Goal: Information Seeking & Learning: Learn about a topic

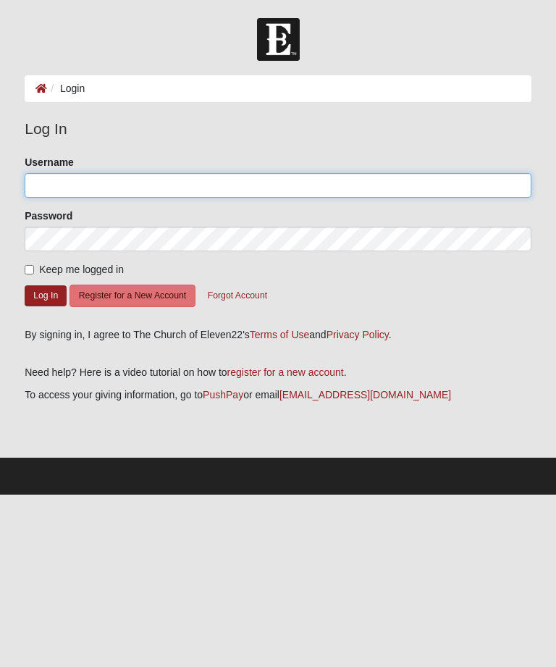
click at [120, 196] on input "Username" at bounding box center [278, 185] width 507 height 25
type input "[EMAIL_ADDRESS][DOMAIN_NAME]"
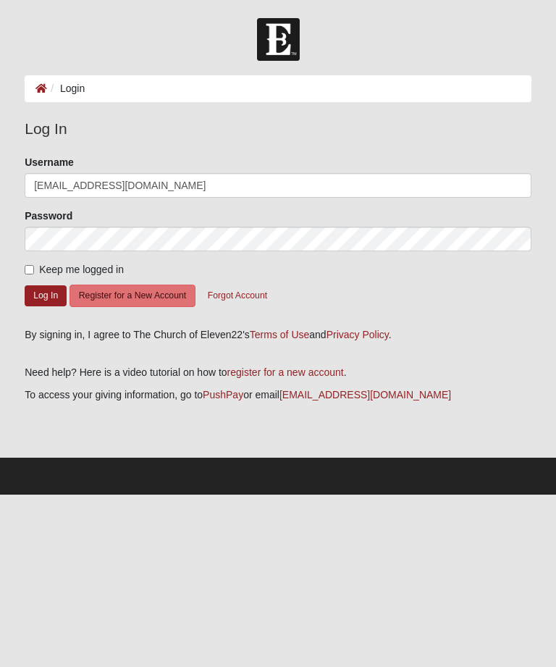
click at [43, 291] on button "Log In" at bounding box center [46, 295] width 42 height 21
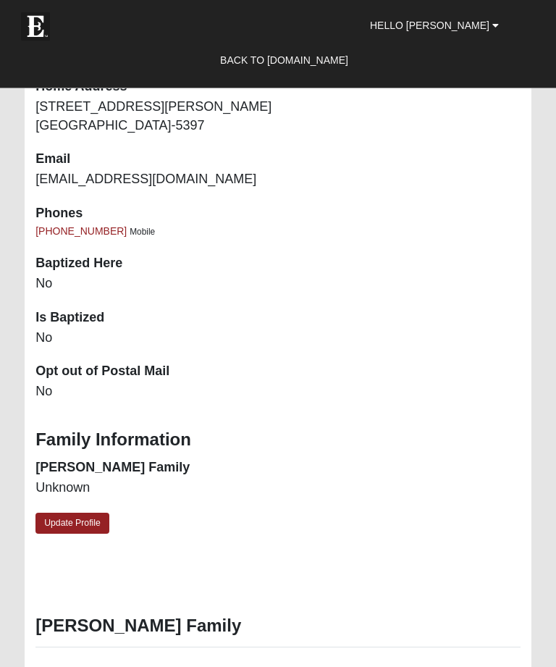
scroll to position [1290, 0]
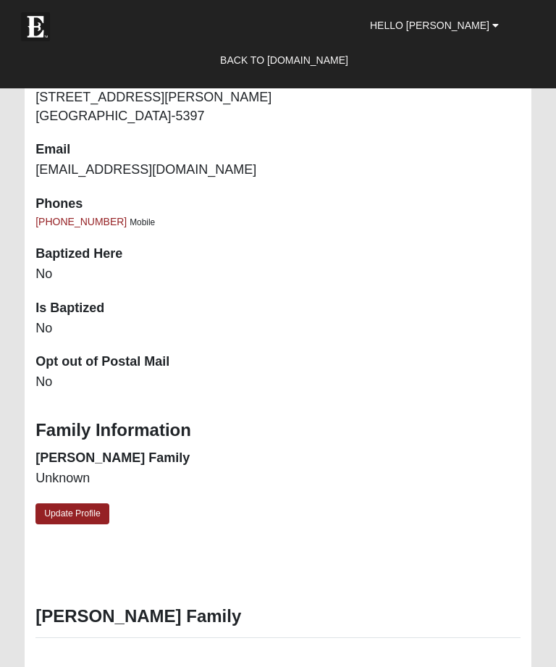
click at [73, 503] on link "Update Profile" at bounding box center [72, 513] width 74 height 21
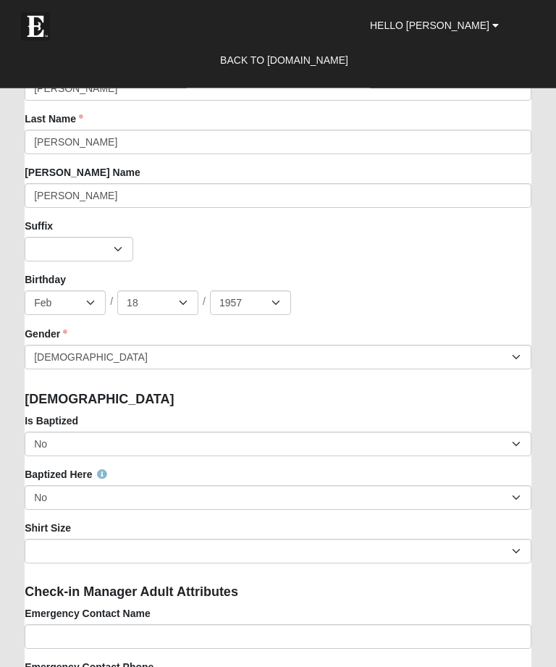
scroll to position [1419, 0]
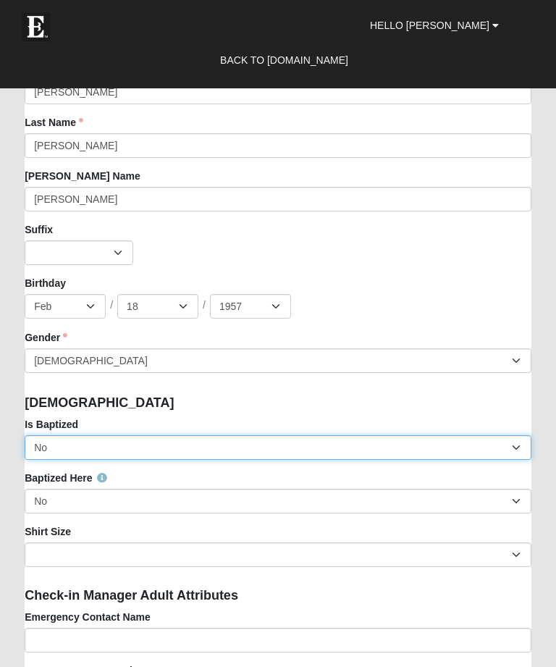
click at [519, 455] on select "No Yes" at bounding box center [278, 447] width 507 height 25
select select "True"
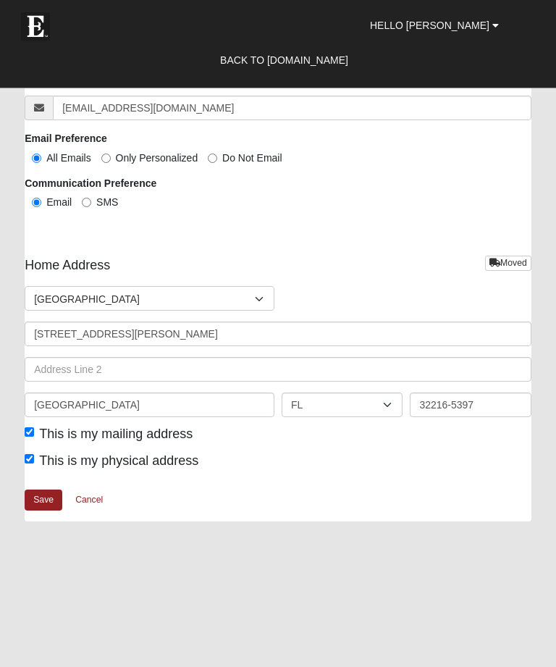
scroll to position [3113, 0]
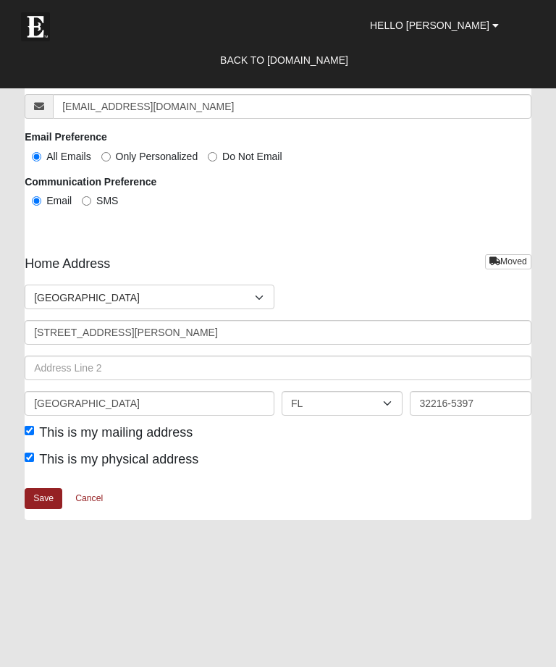
click at [41, 502] on link "Save" at bounding box center [44, 498] width 38 height 21
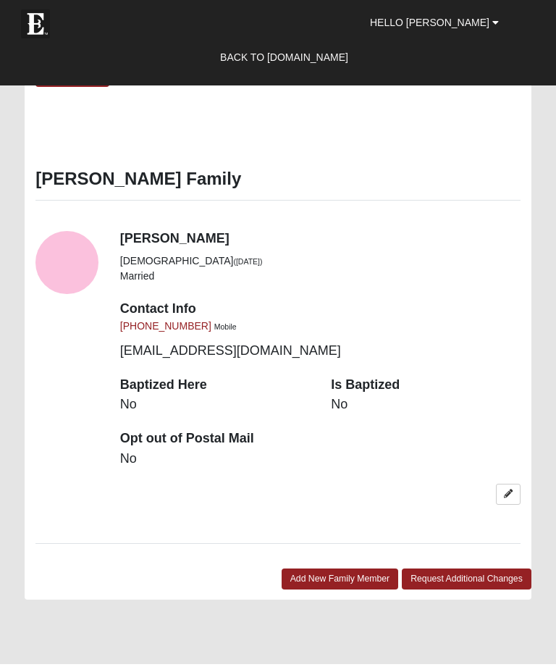
scroll to position [1727, 0]
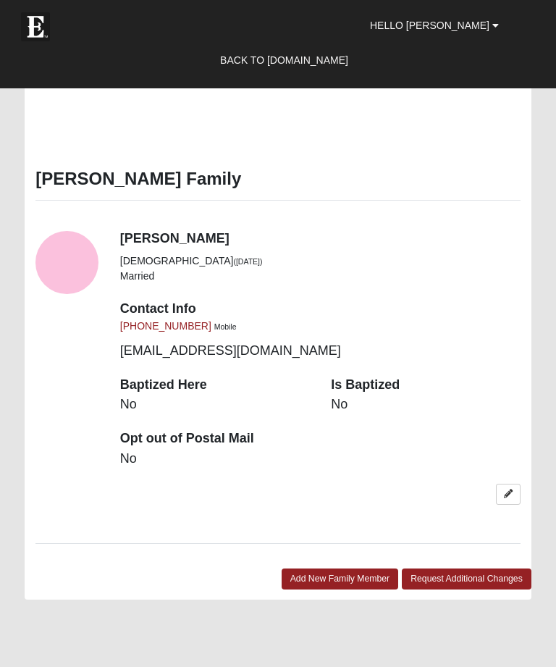
click at [515, 483] on link at bounding box center [508, 493] width 25 height 21
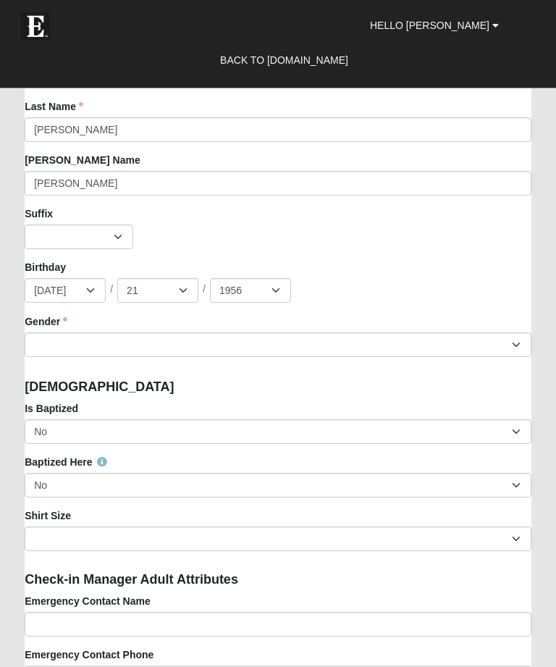
scroll to position [1471, 0]
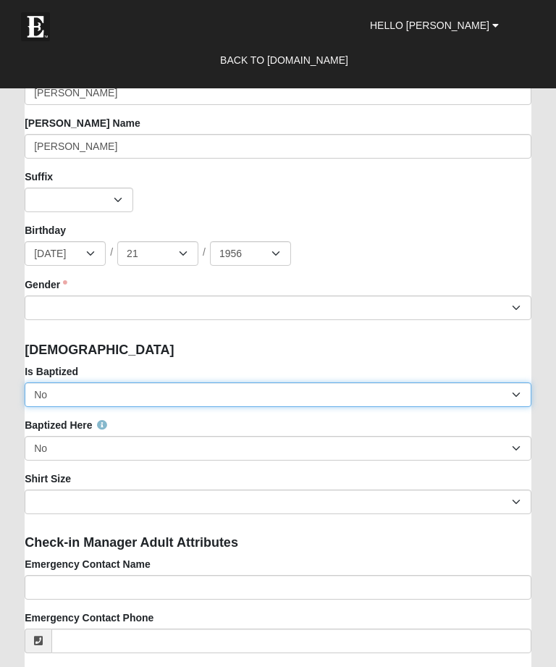
click at [515, 402] on select "No Yes" at bounding box center [278, 394] width 507 height 25
select select "True"
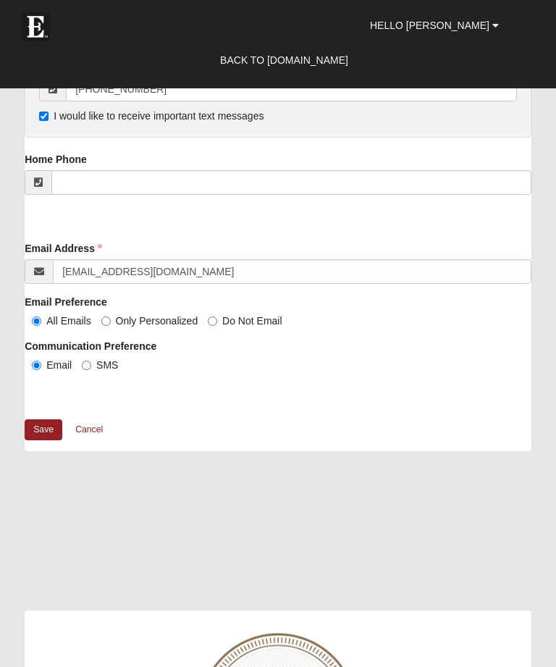
scroll to position [2833, 0]
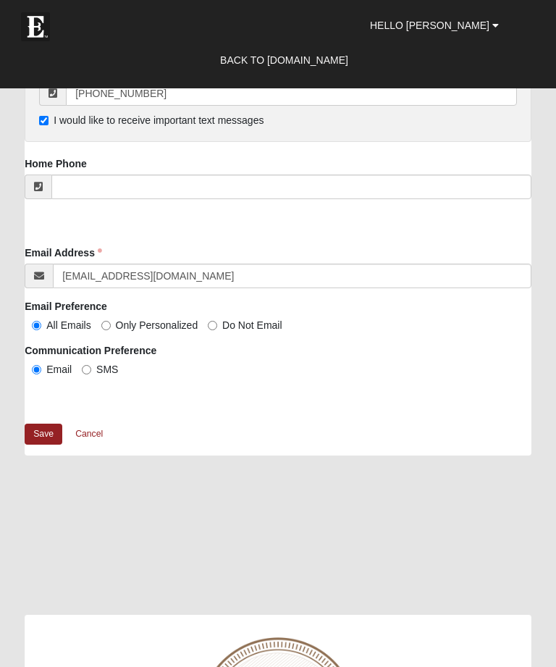
click at [46, 433] on link "Save" at bounding box center [44, 433] width 38 height 21
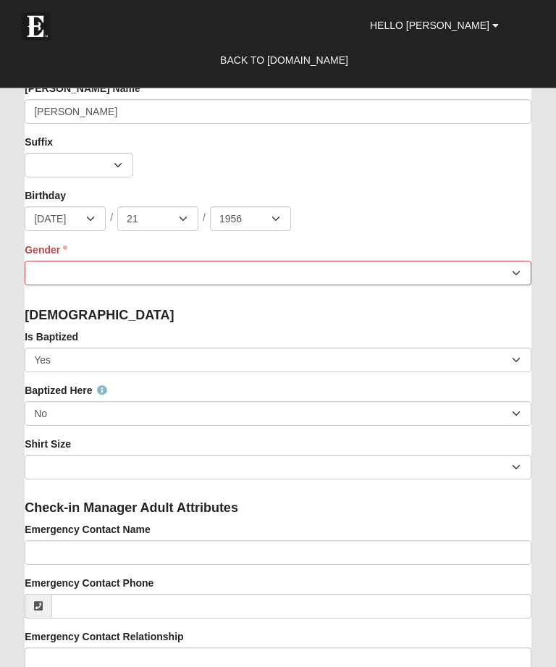
scroll to position [1558, 0]
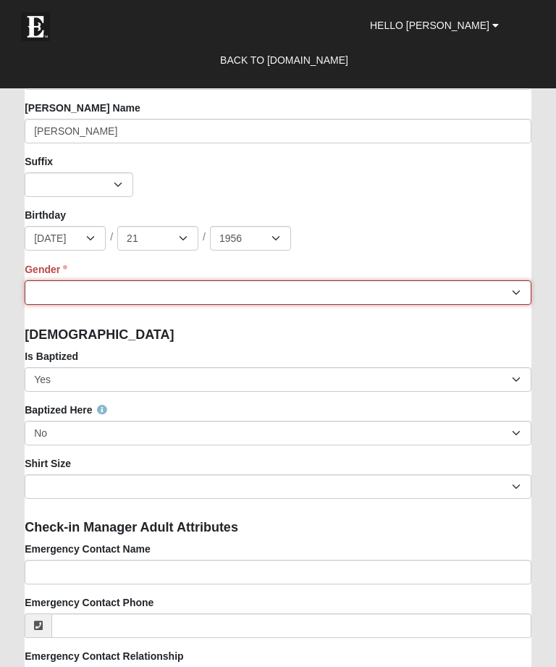
click at [512, 297] on select "Male Female" at bounding box center [278, 292] width 507 height 25
select select "[DEMOGRAPHIC_DATA]"
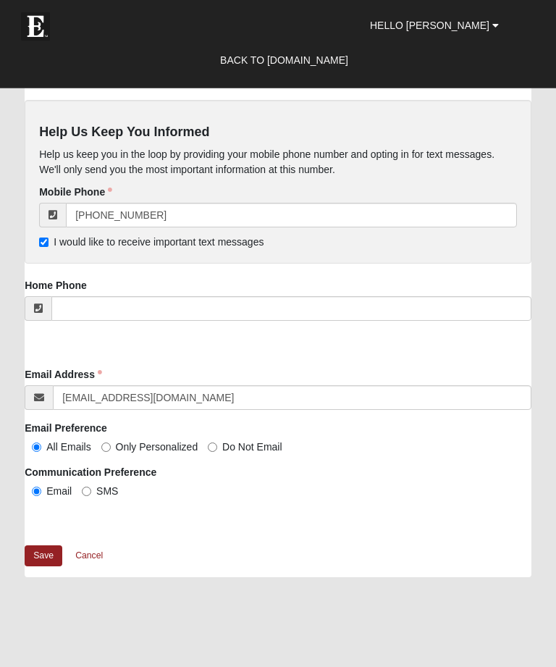
scroll to position [2783, 0]
click at [40, 557] on link "Save" at bounding box center [44, 555] width 38 height 21
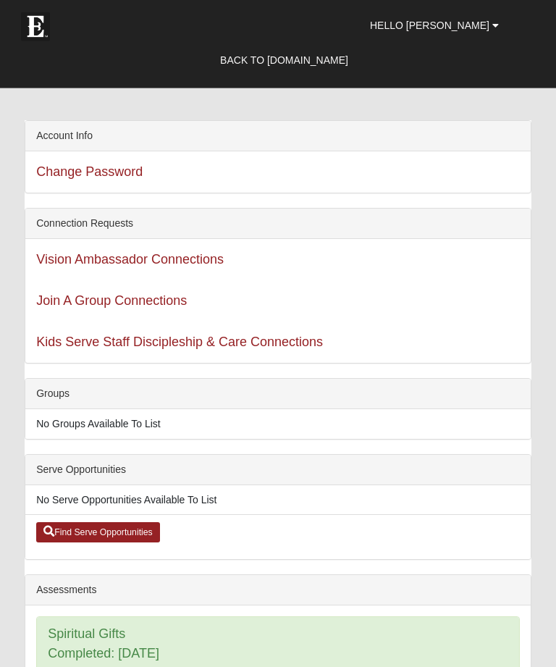
scroll to position [30, 0]
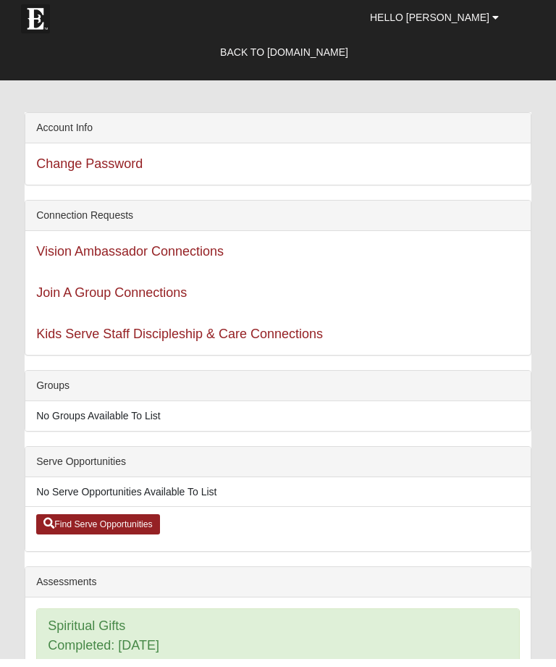
scroll to position [9, 0]
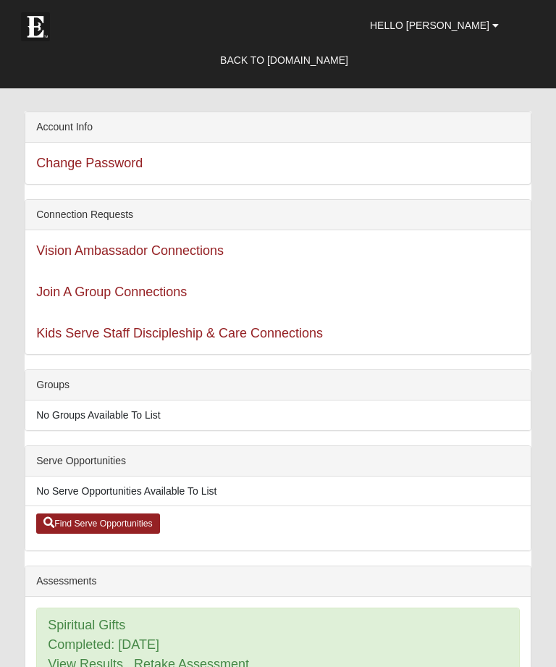
click at [499, 25] on link "Hello Sharon" at bounding box center [434, 25] width 151 height 36
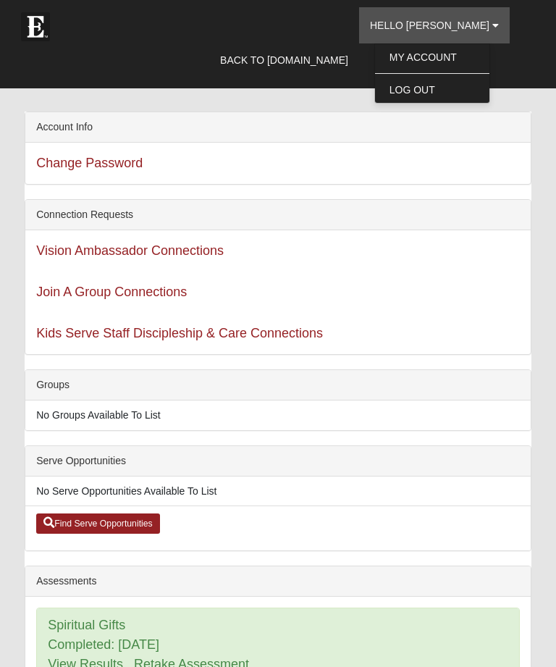
click at [455, 58] on link "My Account" at bounding box center [432, 57] width 114 height 19
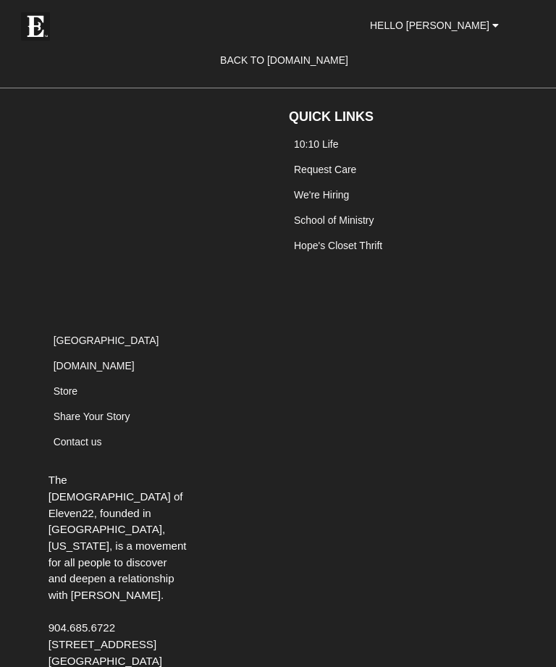
scroll to position [3122, 0]
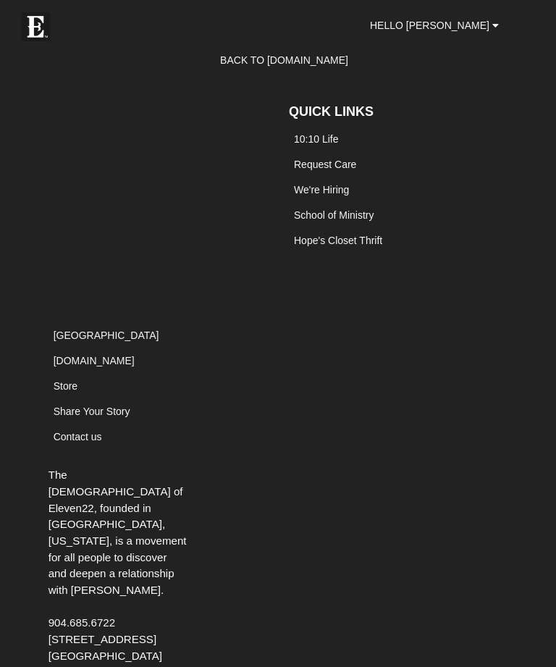
click at [80, 329] on link "[GEOGRAPHIC_DATA]" at bounding box center [107, 335] width 106 height 12
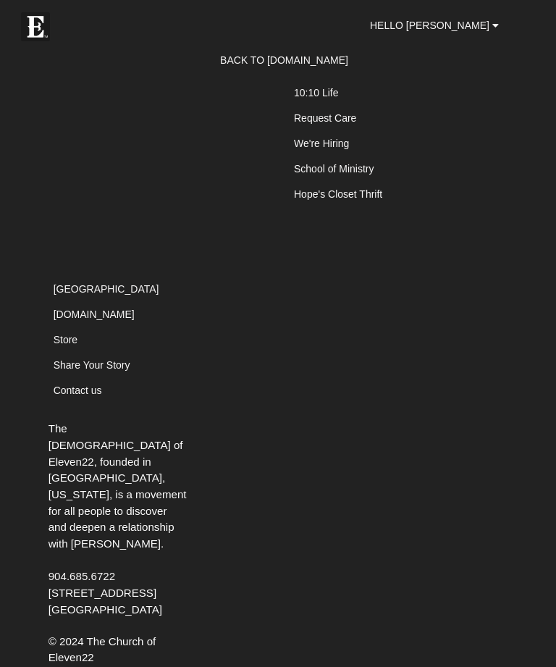
click at [489, 403] on div "The Church of Eleven22, founded in Jacksonville, Florida, is a movement for all…" at bounding box center [278, 359] width 481 height 622
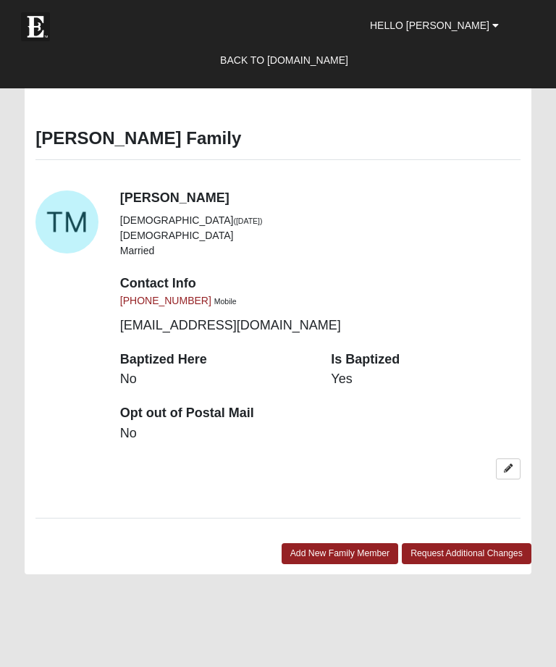
scroll to position [1765, 0]
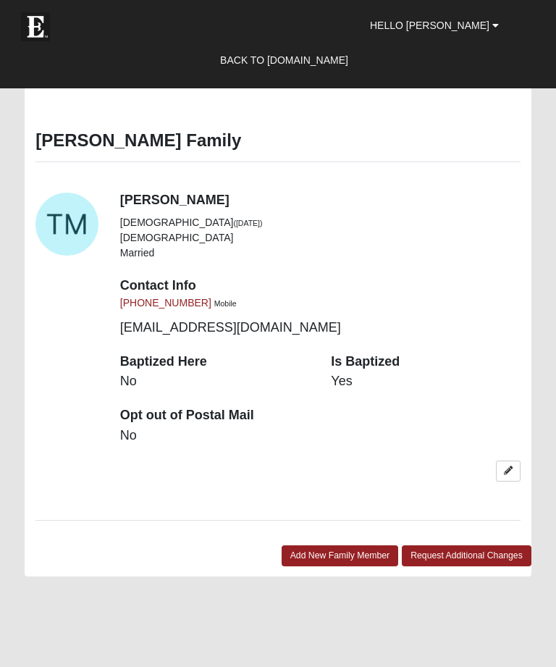
click at [511, 466] on icon at bounding box center [508, 470] width 9 height 9
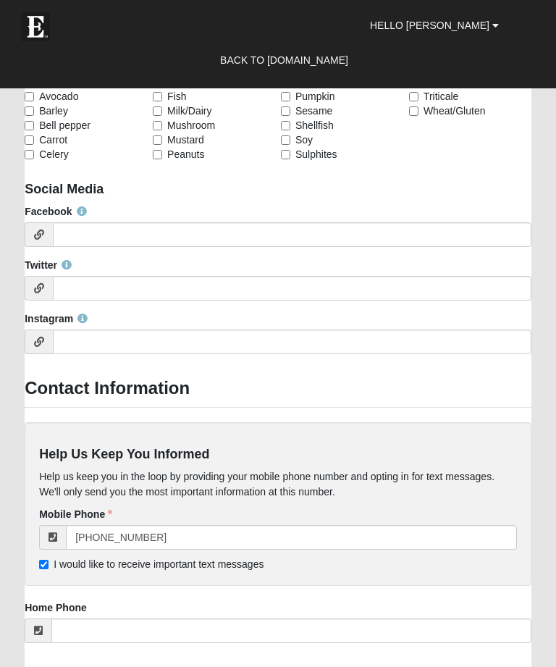
scroll to position [2389, 0]
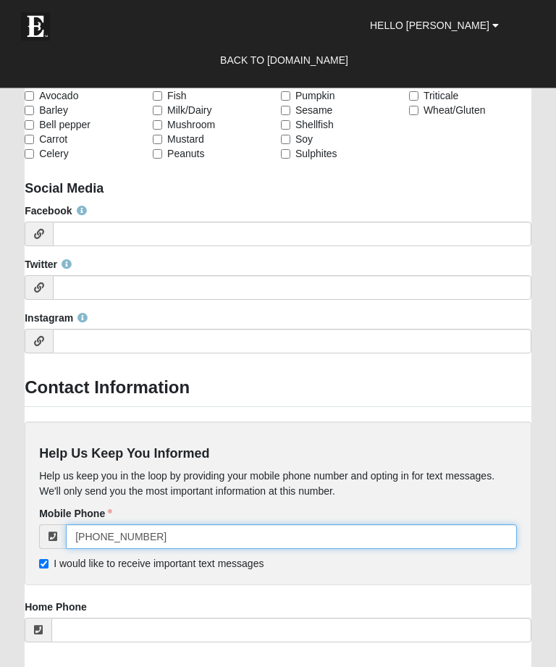
click at [174, 546] on input "(904) 708-9241" at bounding box center [291, 537] width 451 height 25
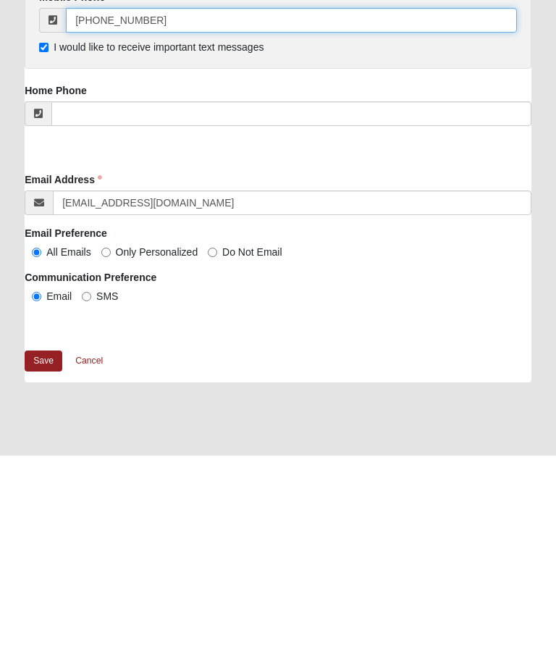
scroll to position [2695, 0]
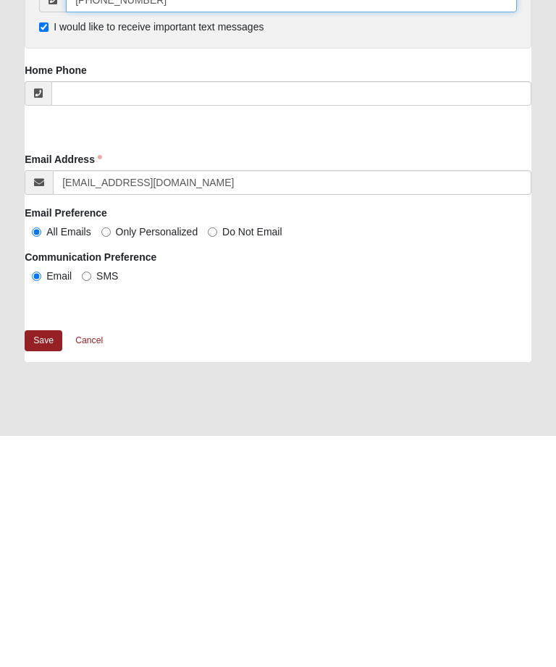
type input "(904) 705-7755"
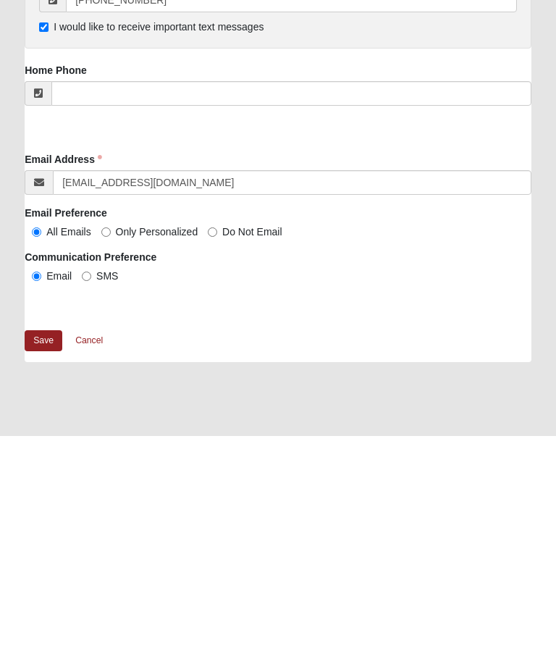
click at [43, 562] on link "Save" at bounding box center [44, 572] width 38 height 21
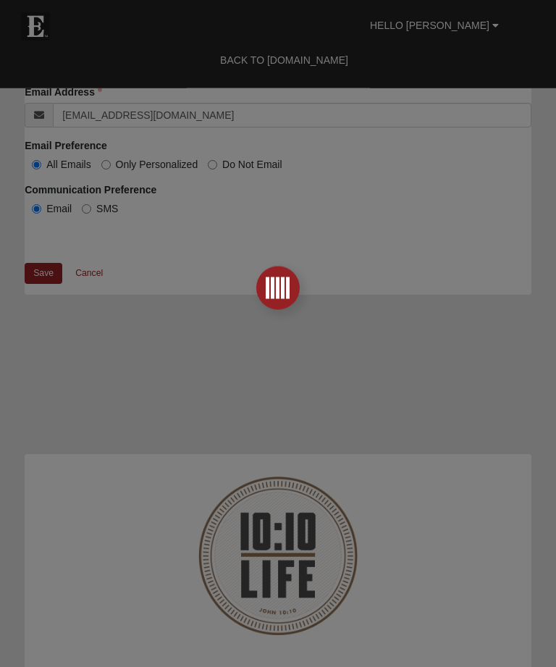
scroll to position [2983, 0]
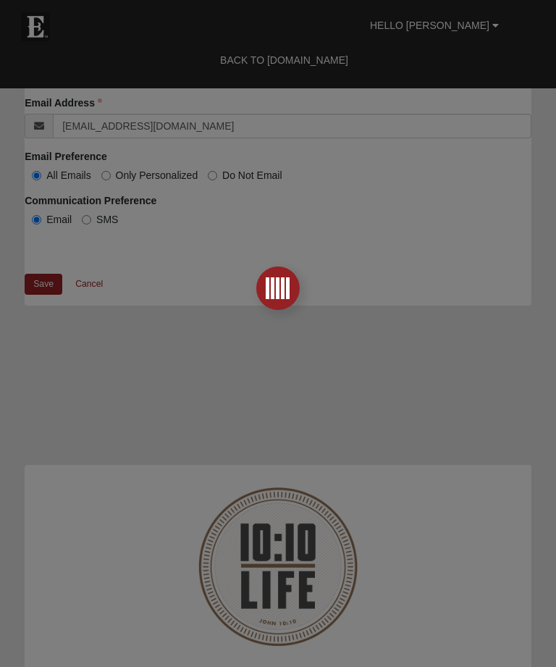
click at [48, 282] on div at bounding box center [278, 333] width 556 height 667
click at [45, 282] on div at bounding box center [278, 333] width 556 height 667
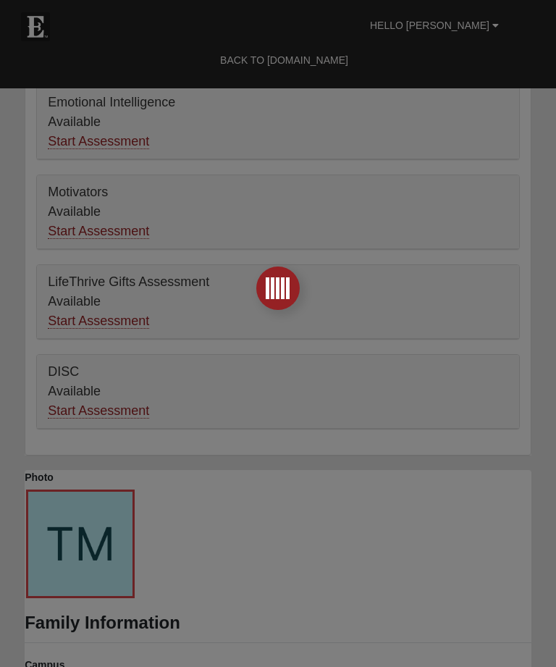
scroll to position [710, 0]
click at [503, 23] on div at bounding box center [278, 333] width 556 height 667
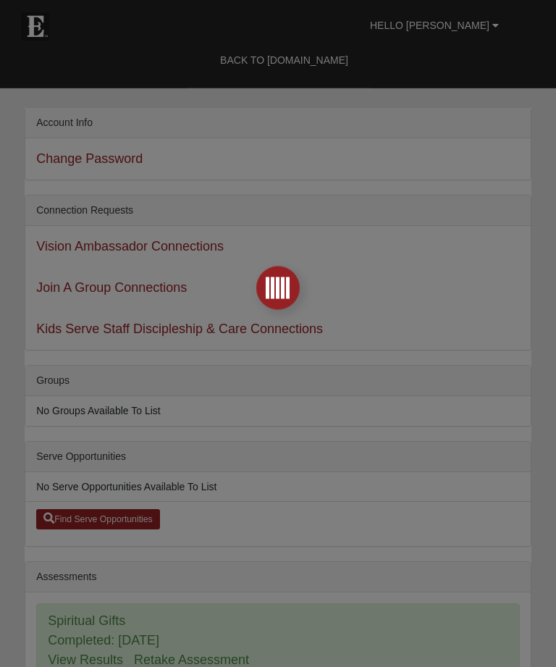
scroll to position [0, 0]
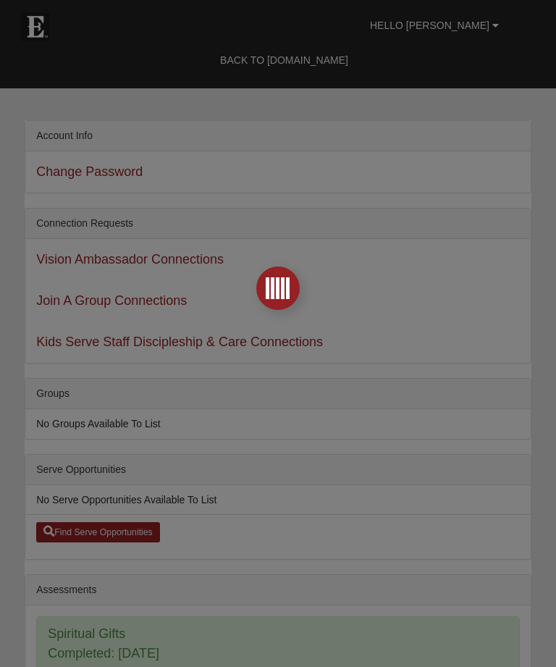
click at [336, 445] on div at bounding box center [278, 333] width 556 height 667
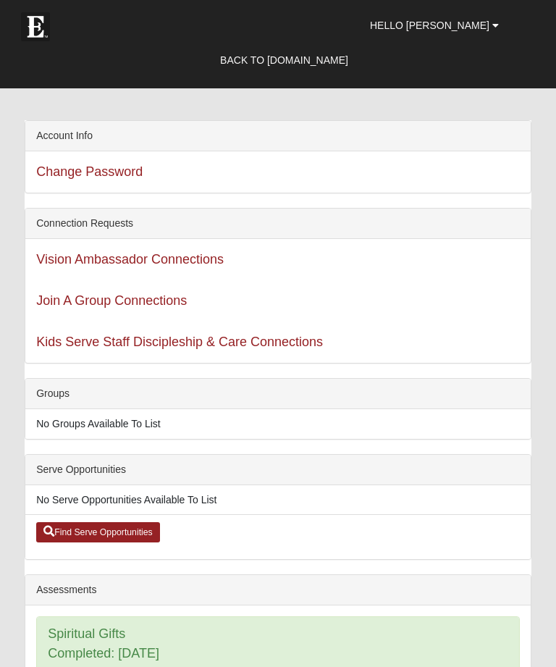
click at [138, 293] on link "Join A Group Connections" at bounding box center [111, 300] width 151 height 14
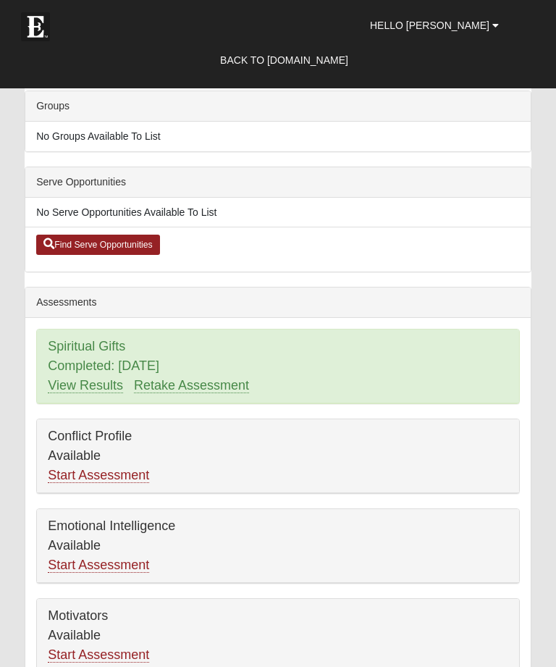
scroll to position [269, 0]
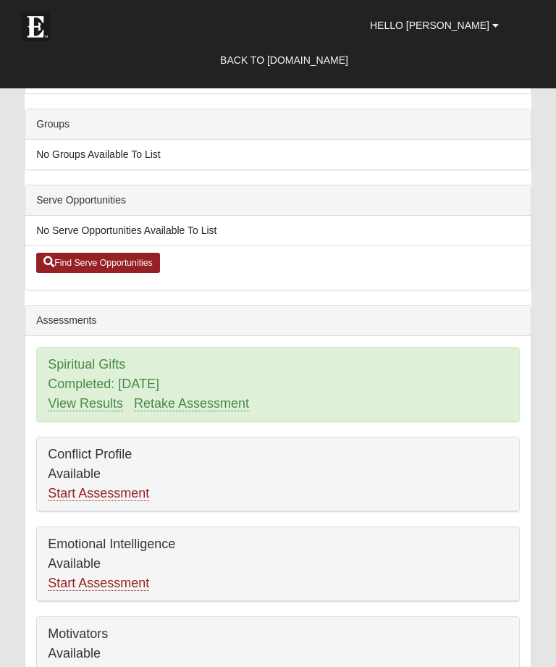
click at [107, 248] on li "Find Serve Opportunities" at bounding box center [277, 267] width 505 height 45
click at [98, 267] on link "Find Serve Opportunities" at bounding box center [98, 263] width 124 height 20
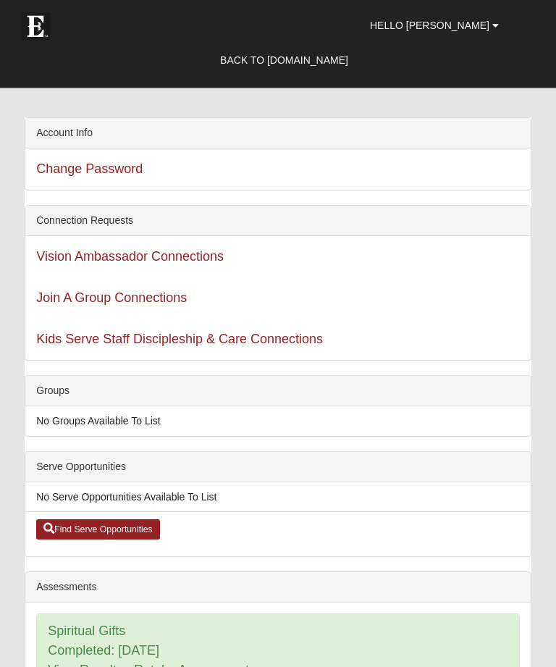
scroll to position [0, 0]
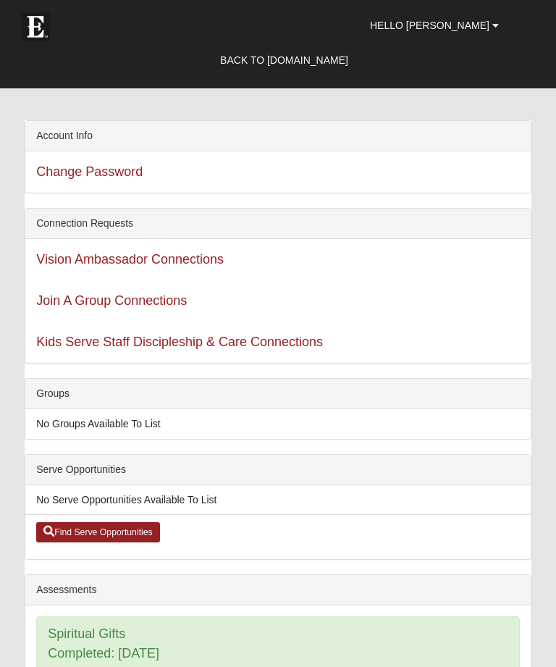
click at [334, 51] on link "Back to COE22.com" at bounding box center [284, 60] width 150 height 36
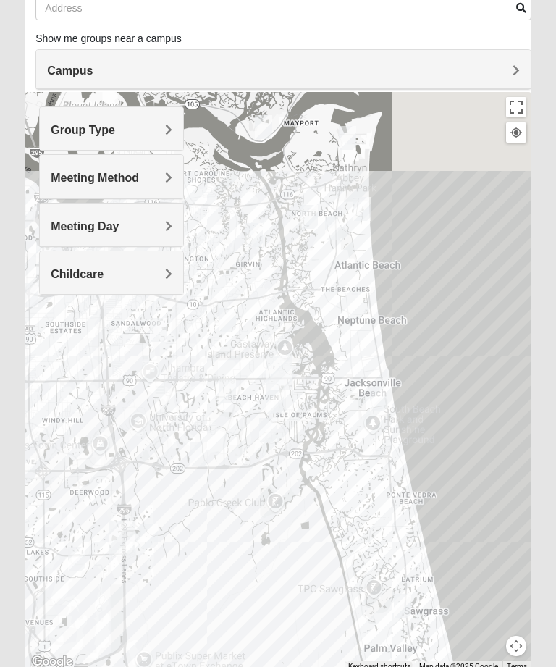
scroll to position [135, 0]
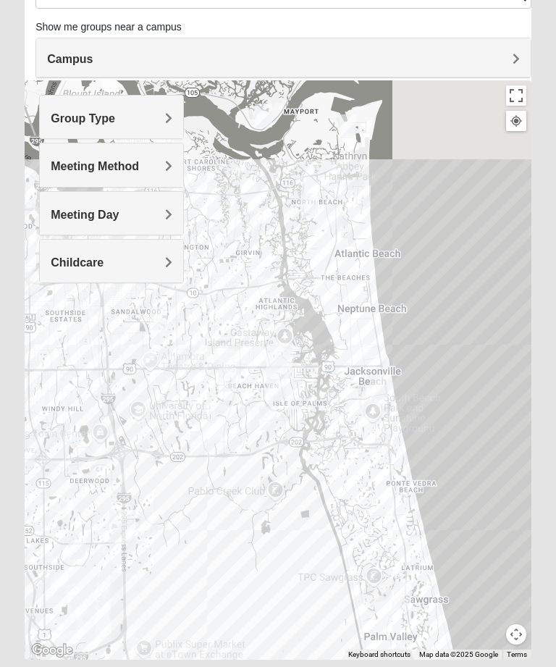
click at [153, 106] on div "Group Type" at bounding box center [111, 117] width 143 height 43
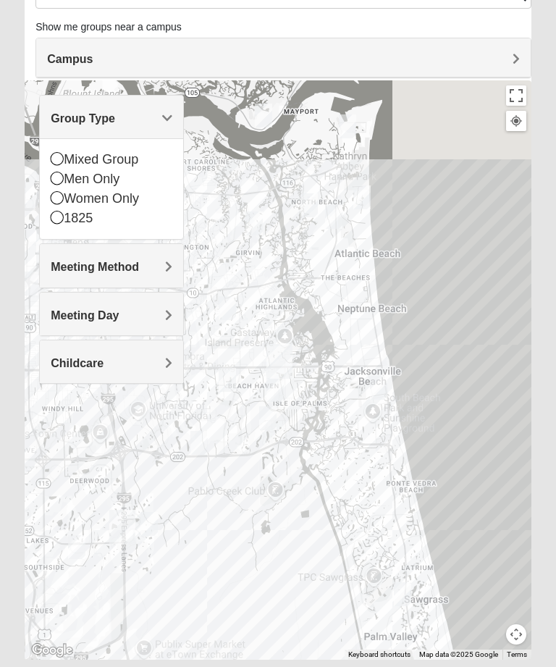
click at [60, 152] on icon at bounding box center [57, 158] width 13 height 13
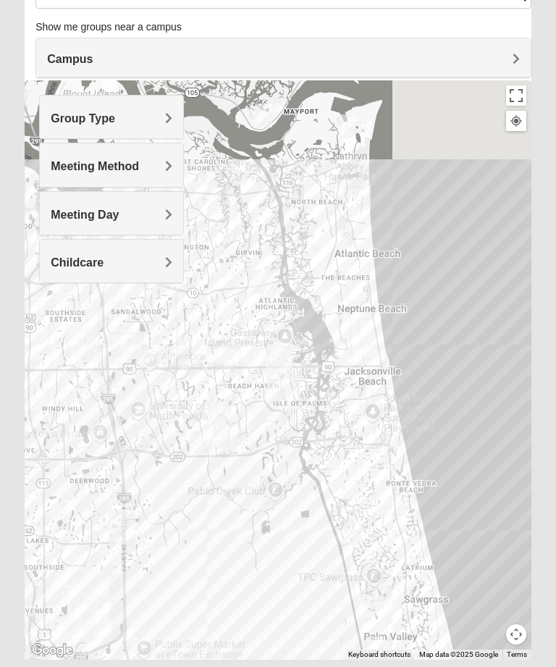
click at [149, 161] on h4 "Meeting Method" at bounding box center [112, 166] width 122 height 14
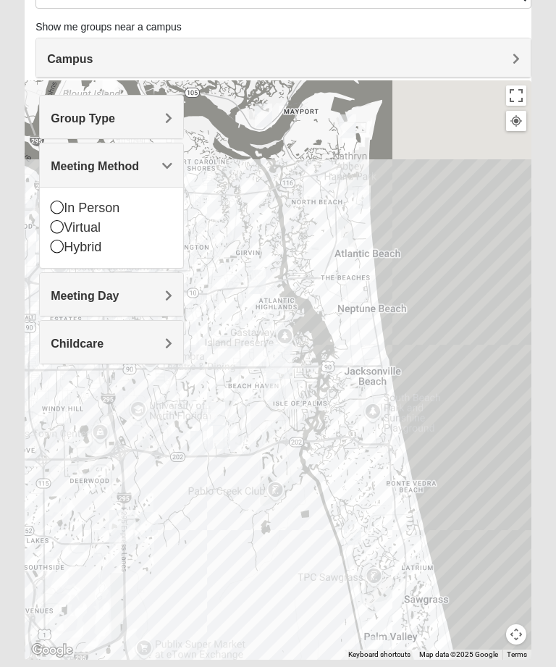
click at [61, 198] on div "In Person" at bounding box center [112, 208] width 122 height 20
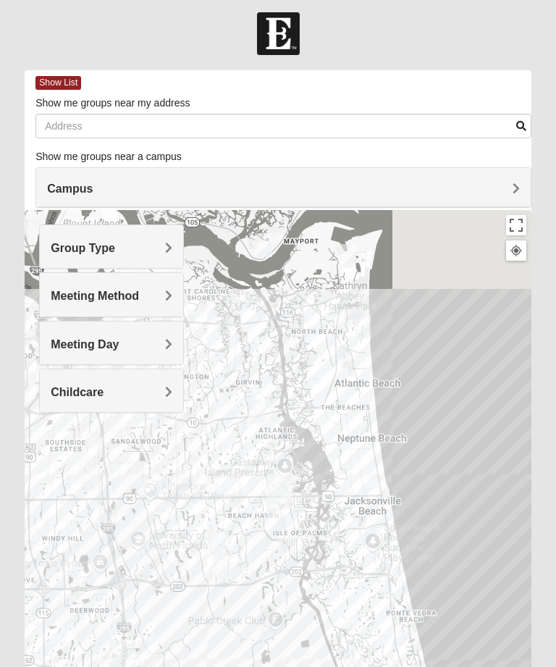
scroll to position [0, 0]
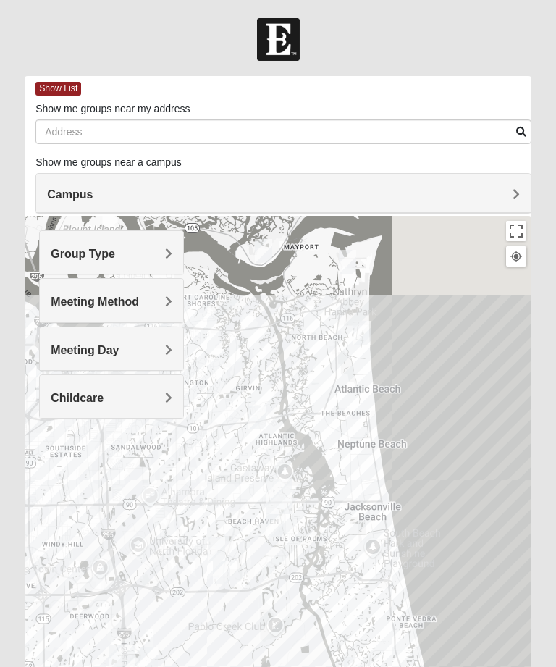
click at [55, 83] on span "Show List" at bounding box center [58, 89] width 46 height 14
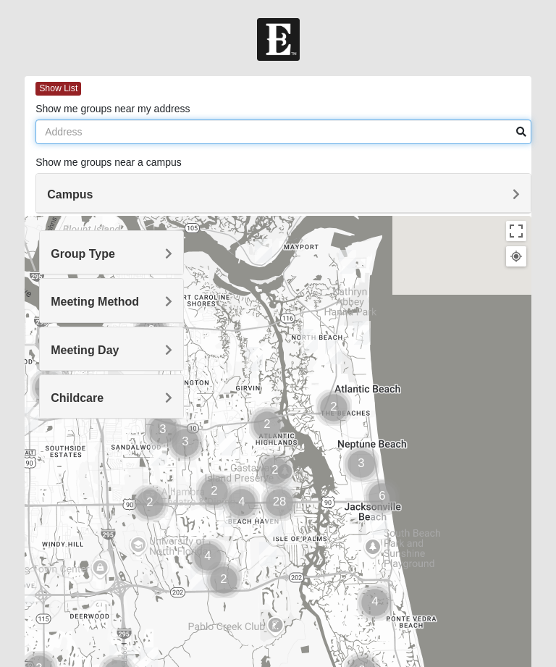
click at [182, 126] on input "Show me groups near my address" at bounding box center [283, 131] width 496 height 25
type input "32216"
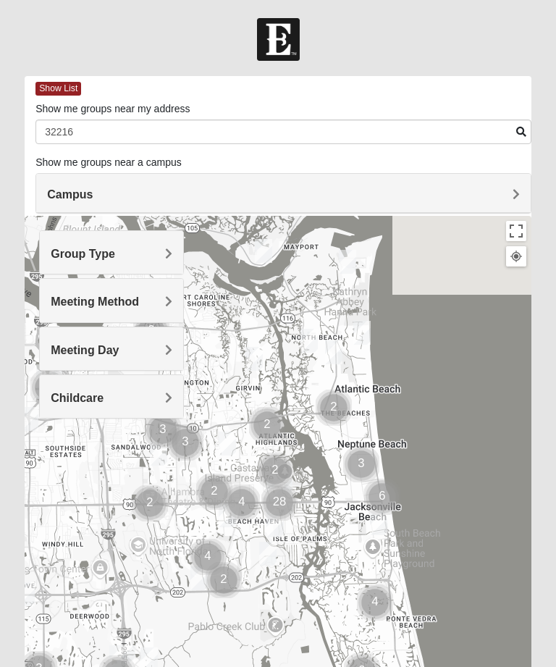
click at [115, 256] on span "Group Type" at bounding box center [83, 254] width 64 height 12
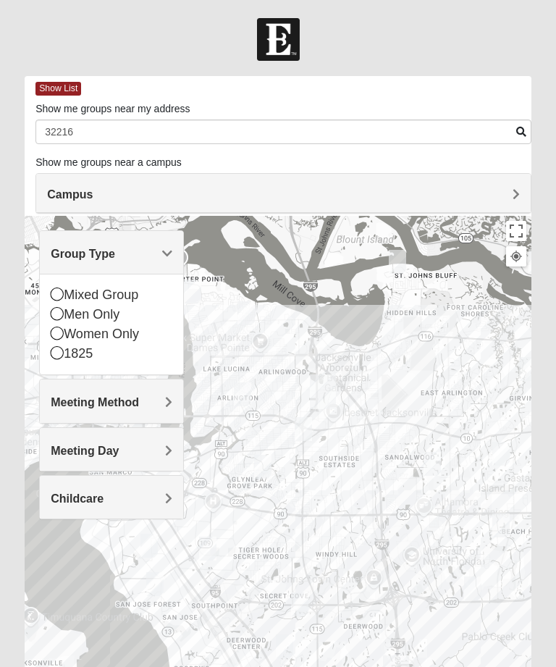
click at [58, 290] on icon at bounding box center [57, 293] width 13 height 13
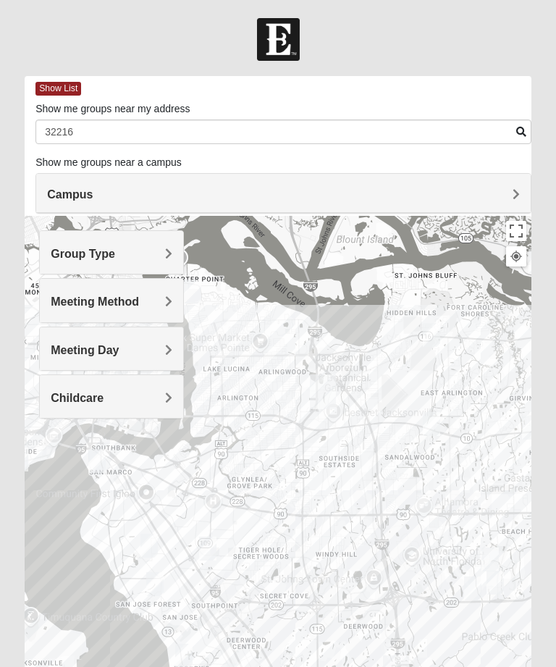
click at [142, 305] on h4 "Meeting Method" at bounding box center [112, 302] width 122 height 14
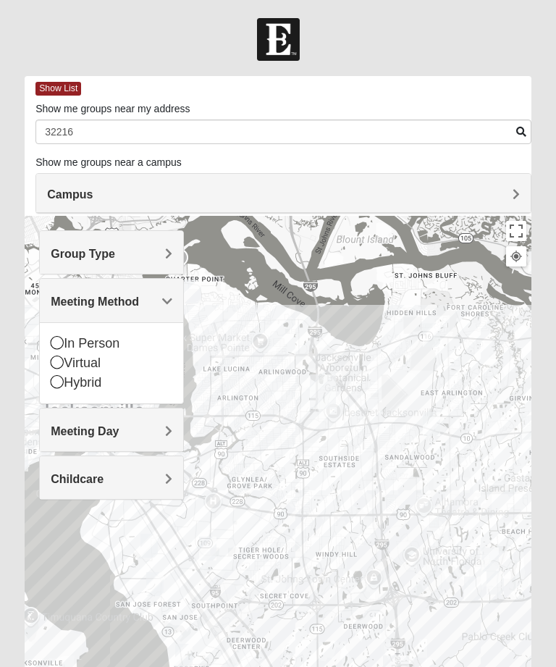
click at [59, 345] on icon at bounding box center [57, 342] width 13 height 13
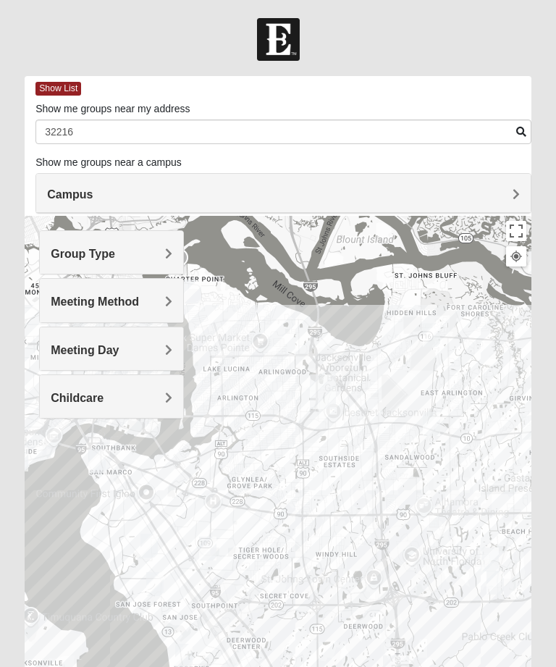
click at [149, 348] on h4 "Meeting Day" at bounding box center [112, 350] width 122 height 14
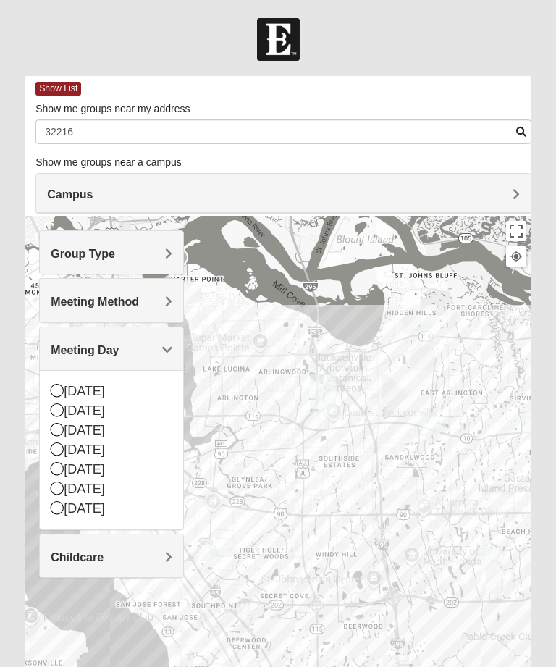
click at [54, 410] on icon at bounding box center [57, 409] width 13 height 13
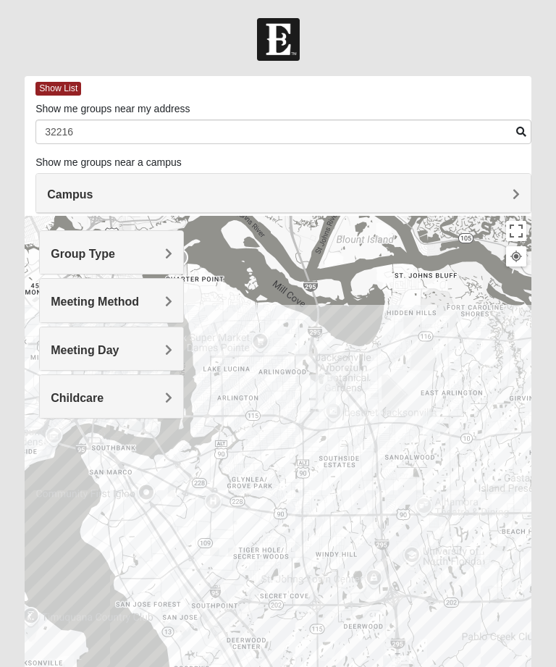
click at [56, 83] on span "Show List" at bounding box center [58, 89] width 46 height 14
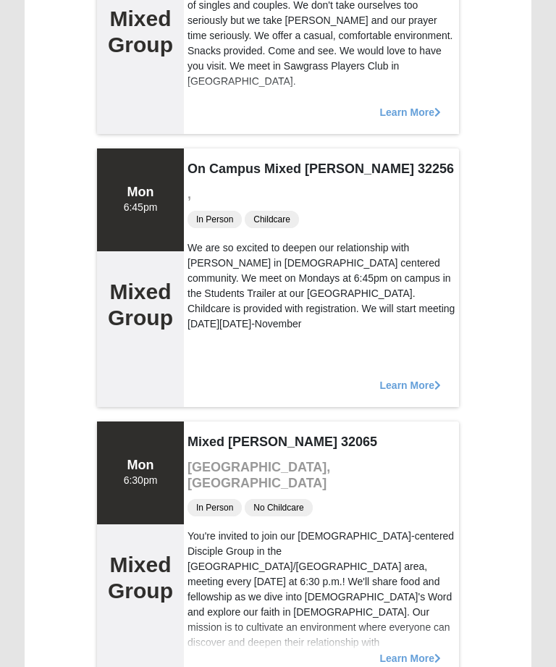
scroll to position [580, 0]
click at [407, 378] on span "Learn More" at bounding box center [410, 378] width 61 height 0
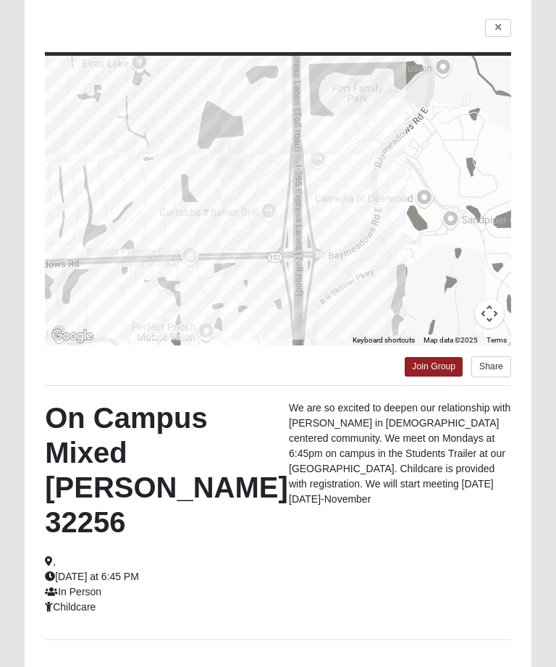
scroll to position [129, 0]
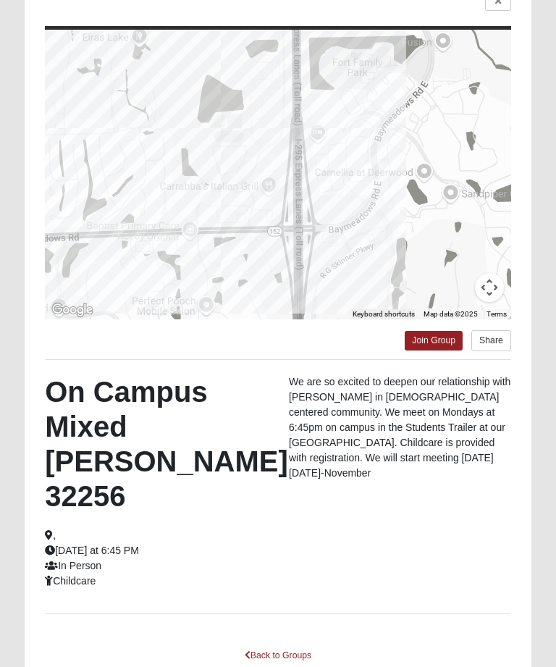
click at [270, 644] on link "Back to Groups" at bounding box center [277, 655] width 85 height 22
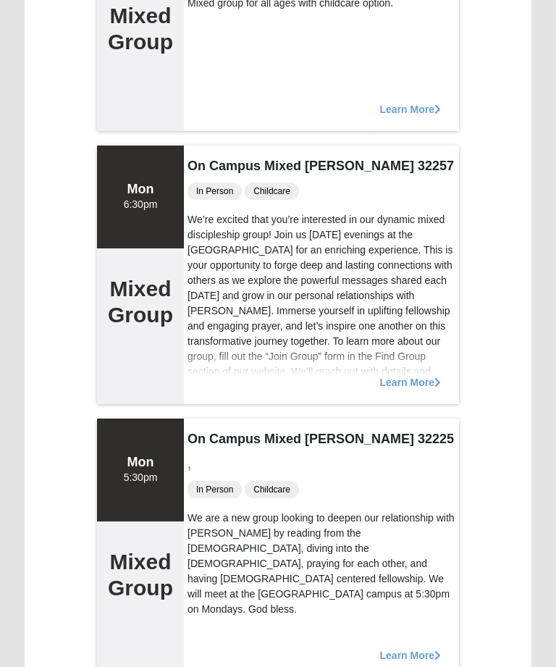
scroll to position [5225, 0]
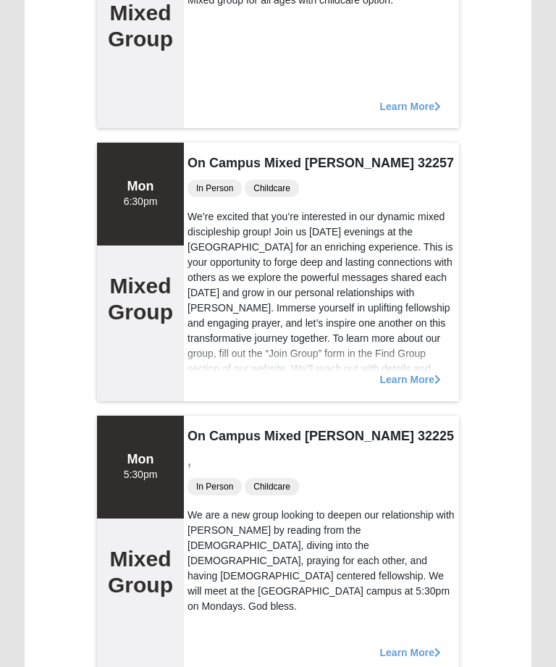
click at [409, 372] on span "Learn More" at bounding box center [410, 372] width 61 height 0
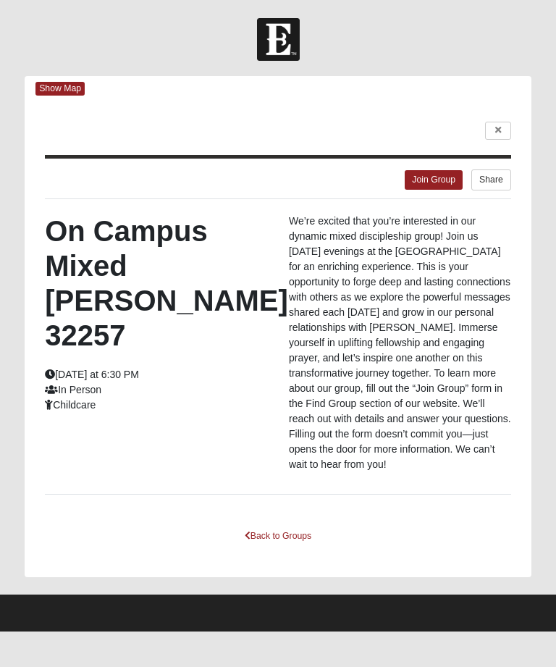
scroll to position [0, 0]
click at [69, 93] on span "Show Map" at bounding box center [59, 89] width 49 height 14
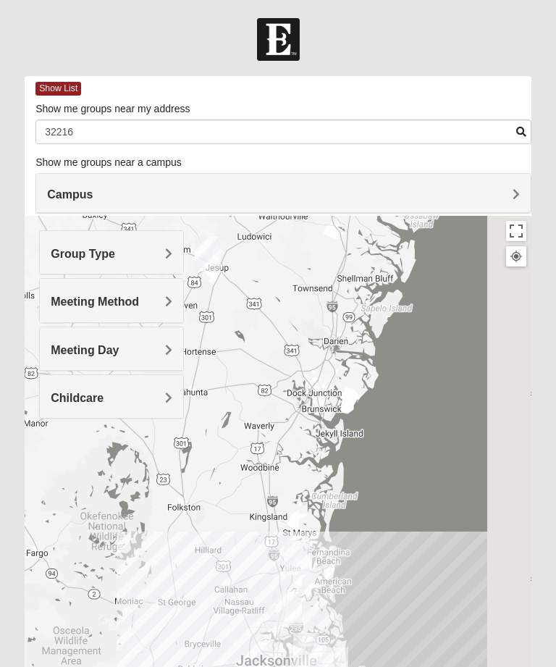
click at [53, 76] on div "Show List" at bounding box center [283, 88] width 496 height 25
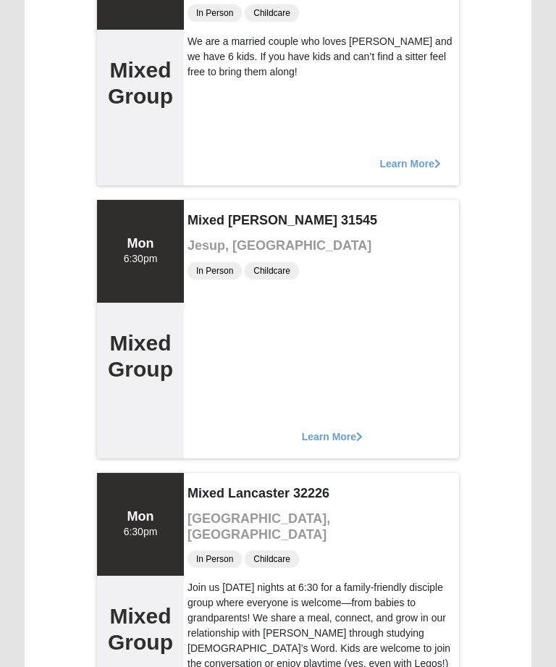
scroll to position [6337, 0]
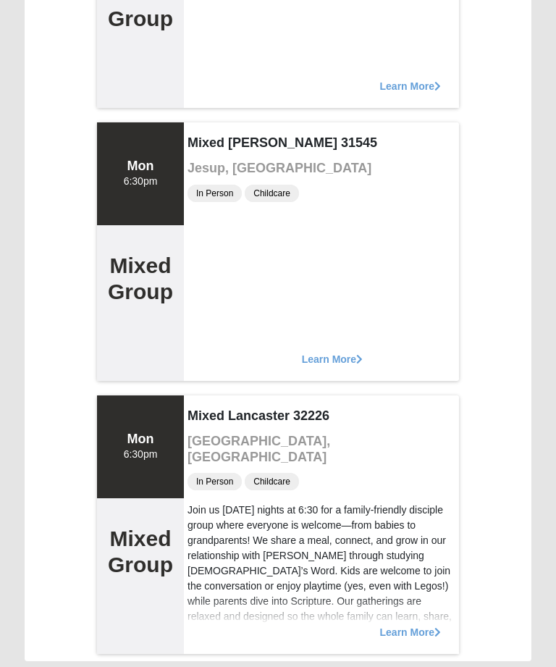
click at [411, 625] on span "Learn More" at bounding box center [410, 625] width 61 height 0
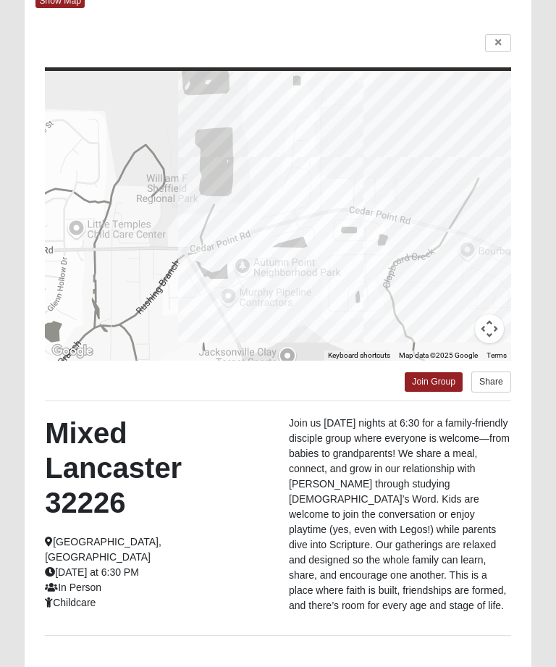
scroll to position [90, 0]
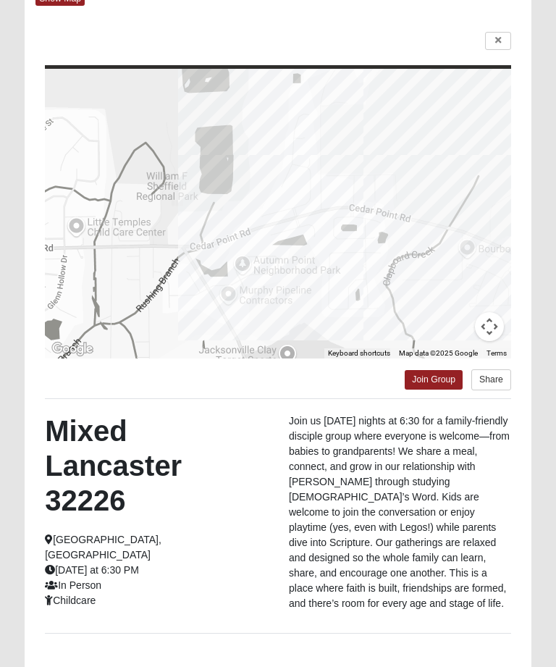
click at [294, 666] on link "Back to Groups" at bounding box center [277, 675] width 85 height 22
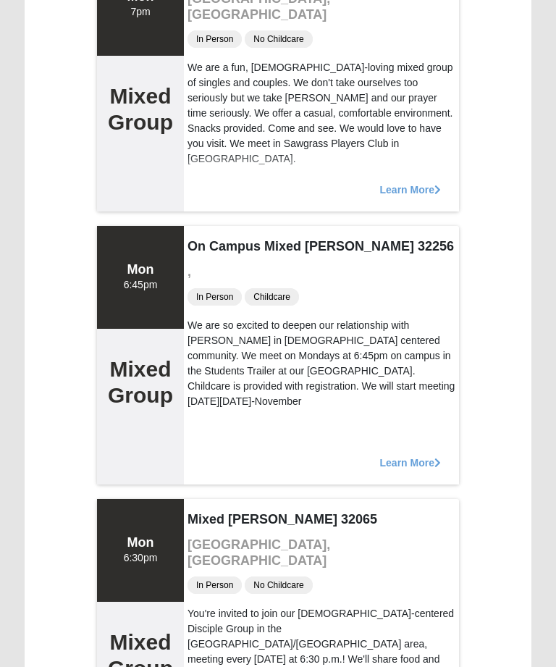
scroll to position [504, 0]
